Goal: Information Seeking & Learning: Learn about a topic

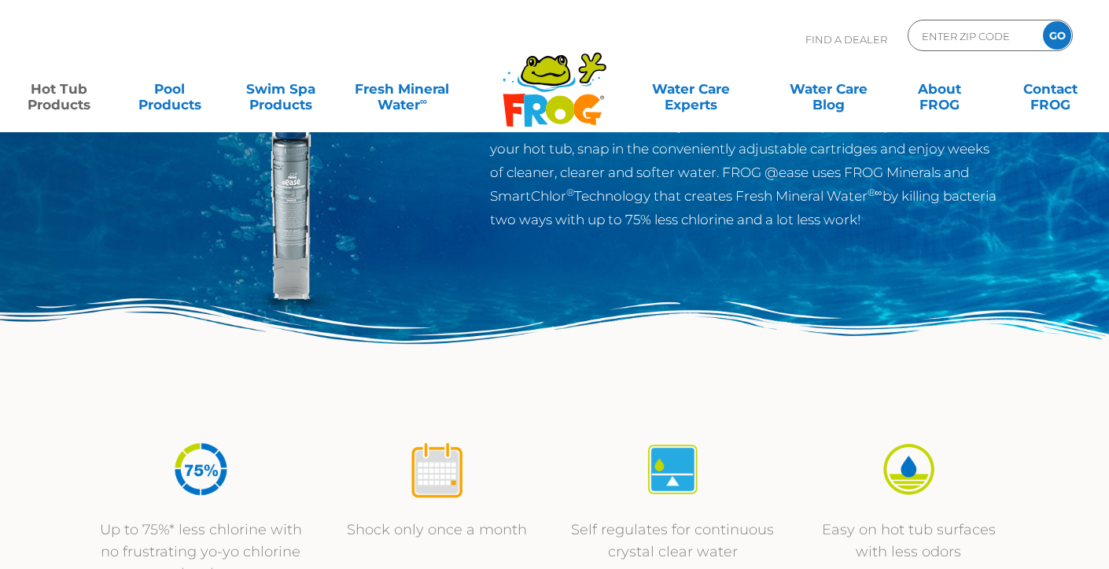
scroll to position [341, 0]
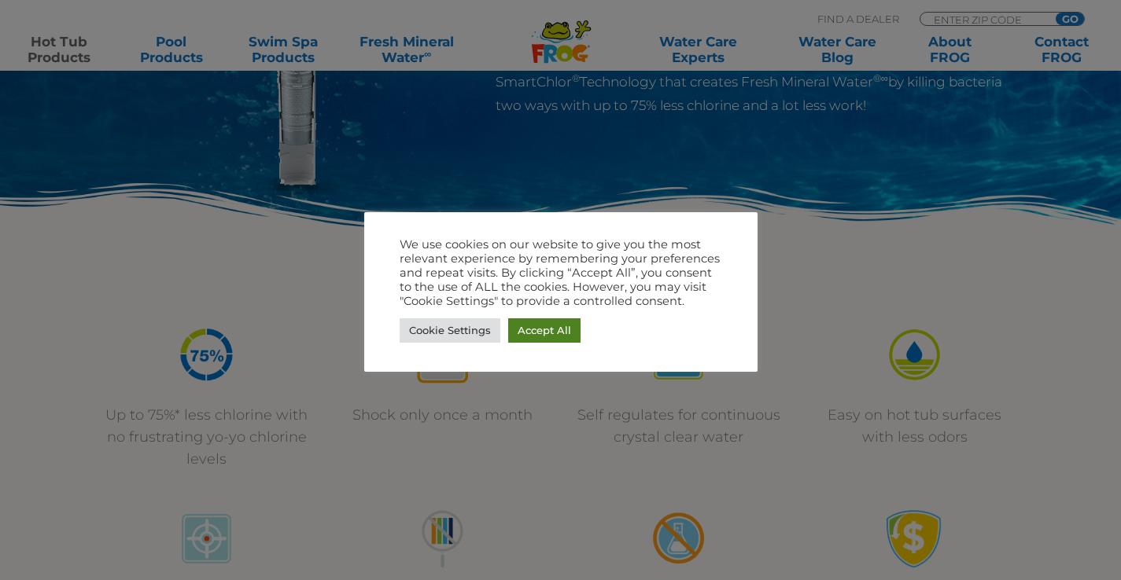
click at [569, 335] on link "Accept All" at bounding box center [544, 330] width 72 height 24
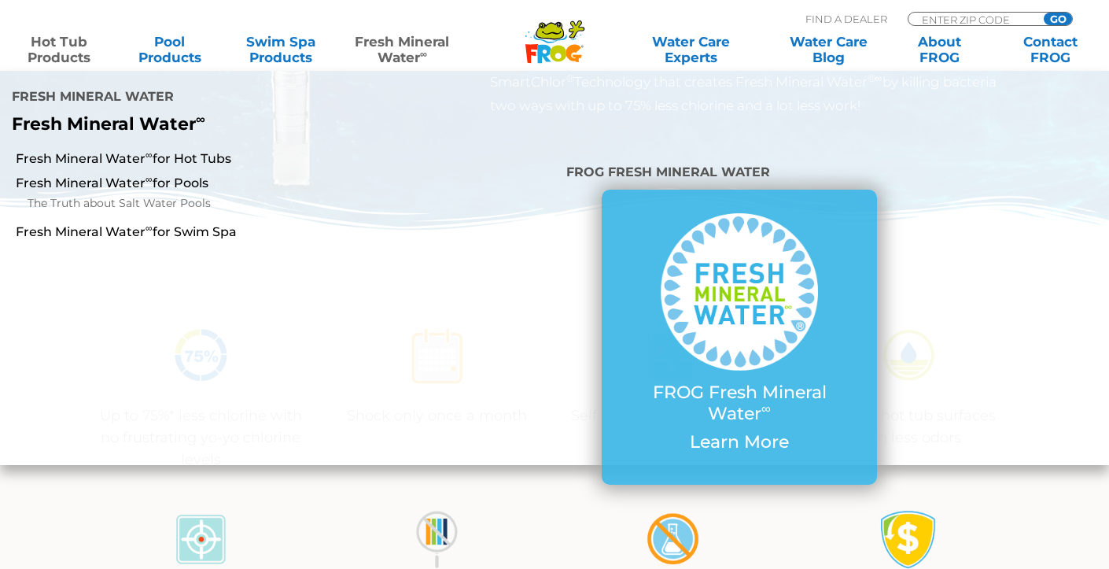
click at [418, 47] on link "Fresh Mineral Water ∞" at bounding box center [402, 49] width 108 height 31
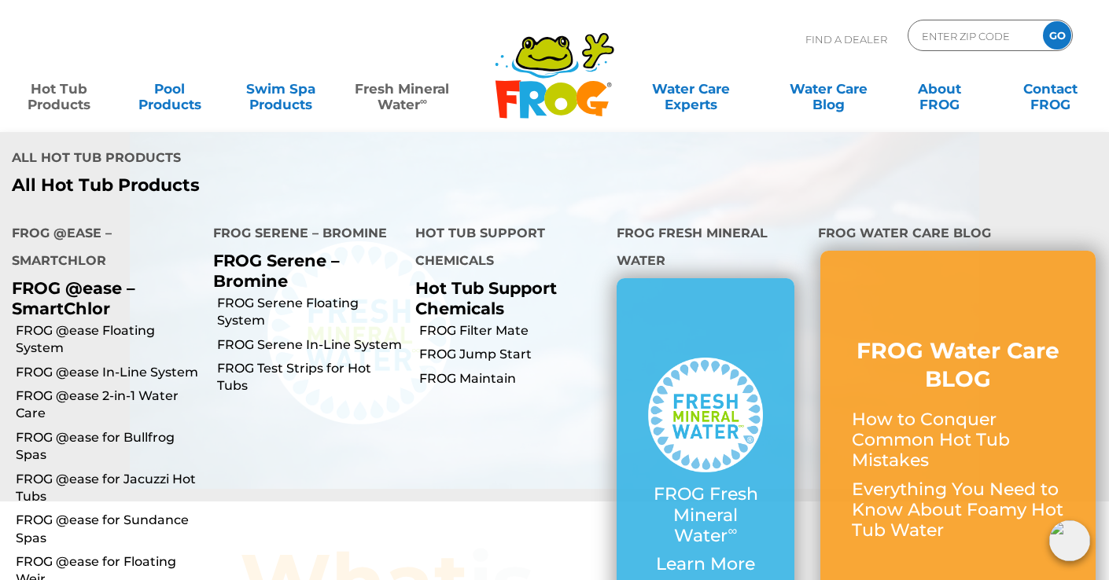
click at [75, 94] on link "Hot Tub Products" at bounding box center [59, 88] width 87 height 31
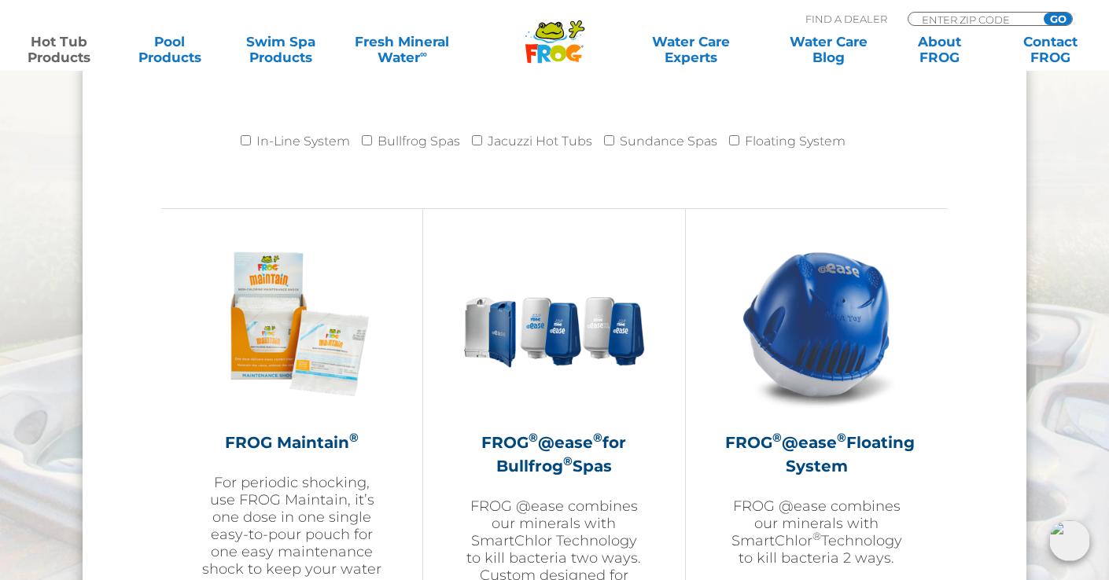
scroll to position [1660, 0]
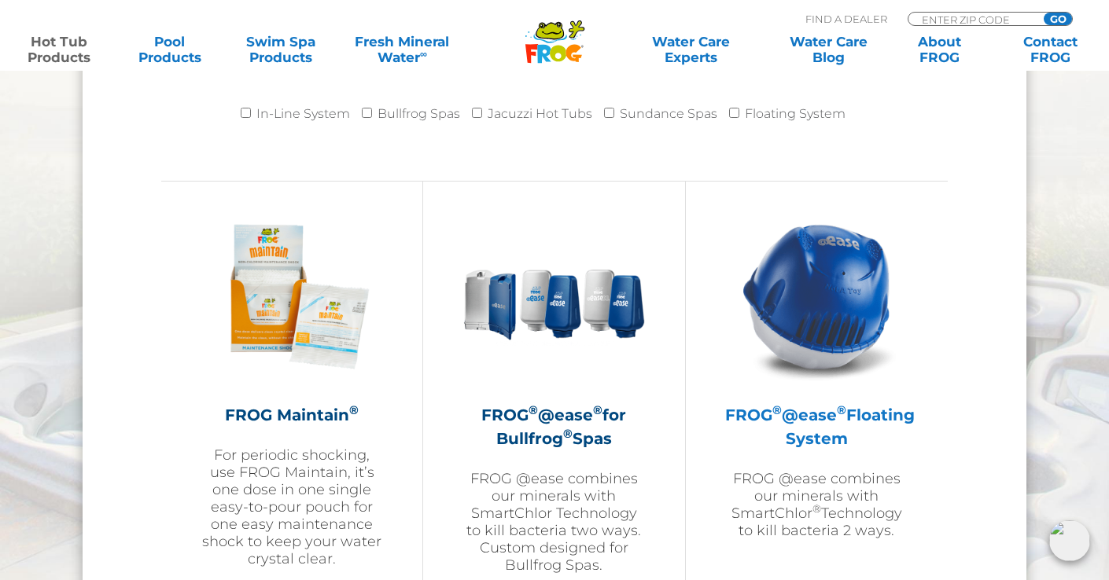
click at [832, 278] on img at bounding box center [816, 296] width 182 height 182
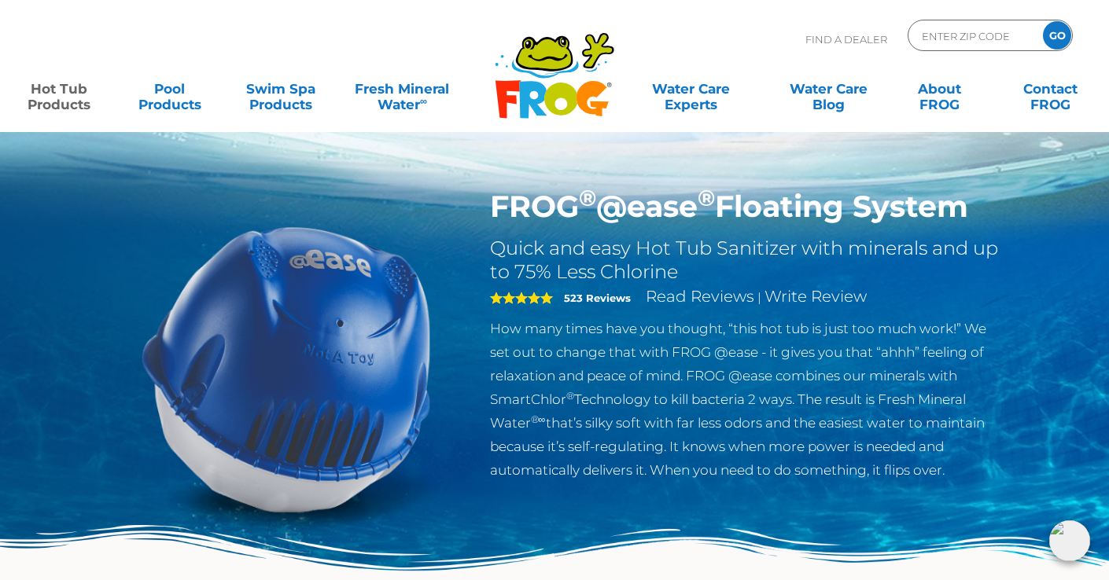
click at [355, 396] on img at bounding box center [286, 369] width 360 height 360
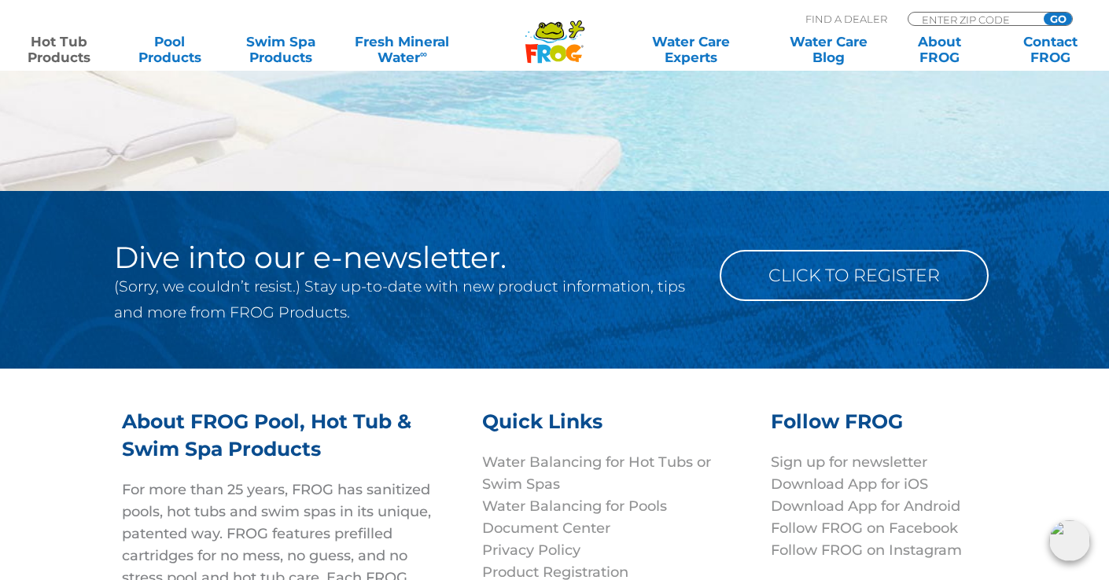
scroll to position [4905, 0]
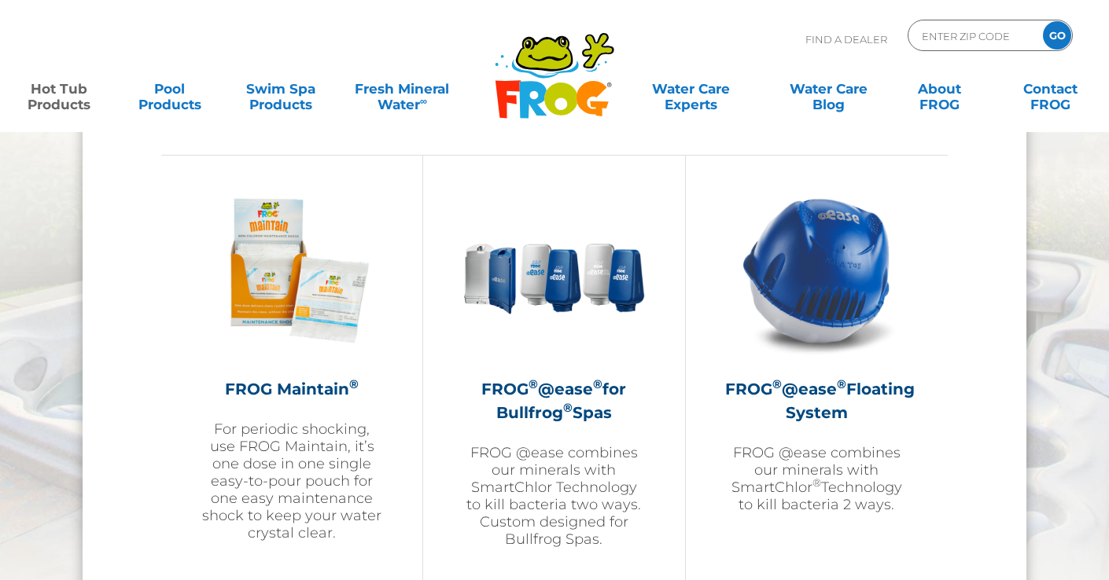
scroll to position [1660, 0]
